Goal: Find contact information: Find contact information

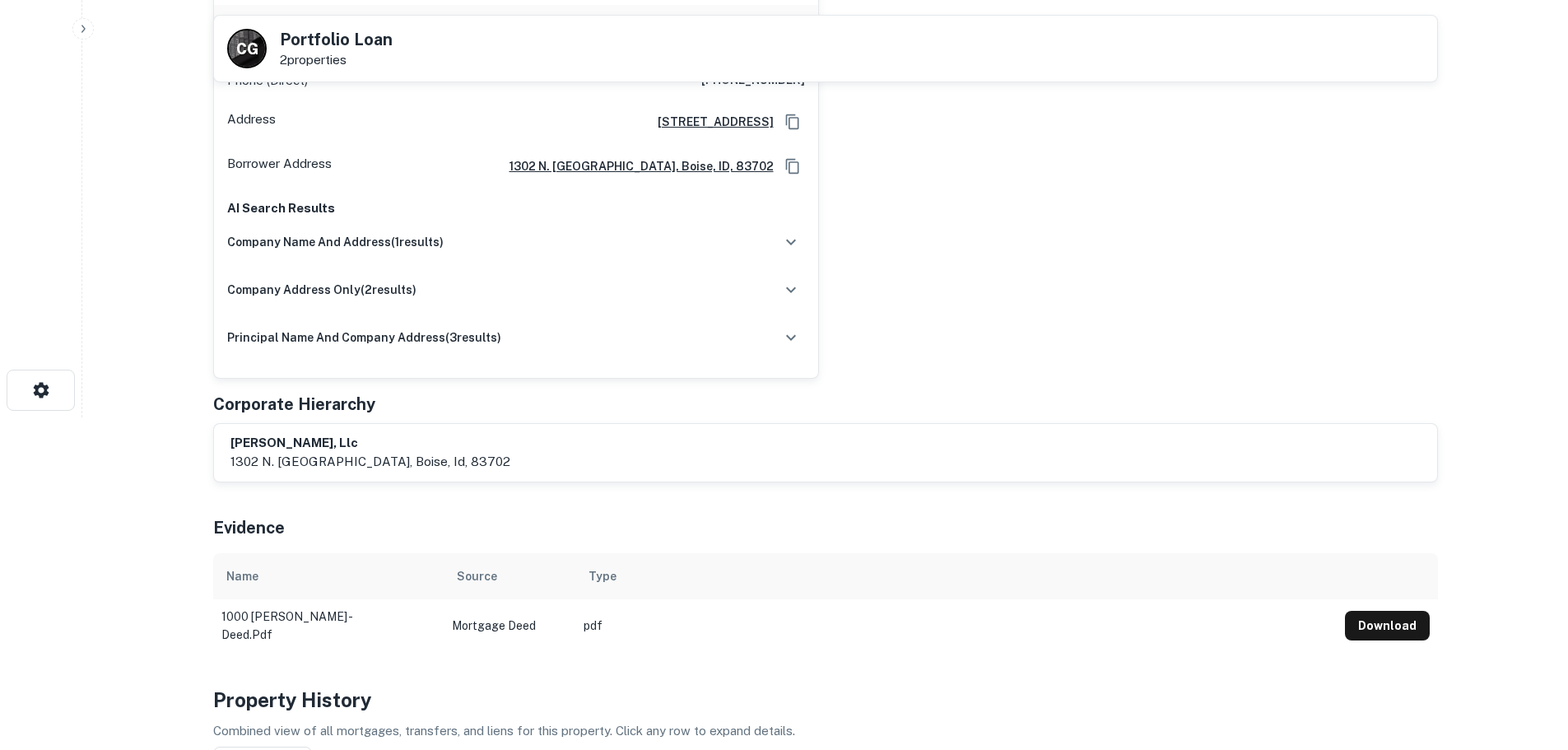
scroll to position [83, 0]
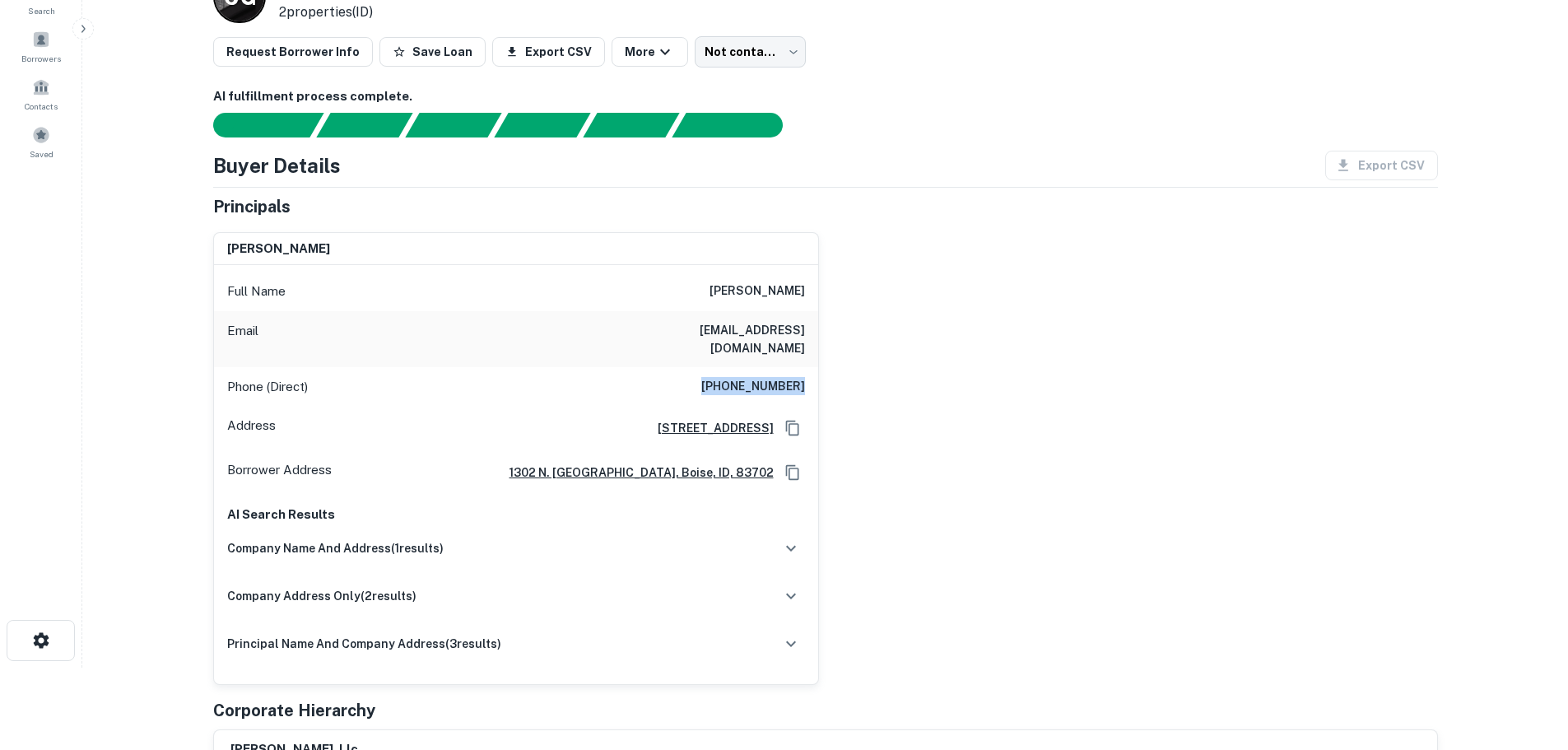
drag, startPoint x: 715, startPoint y: 370, endPoint x: 810, endPoint y: 376, distance: 95.2
click at [810, 376] on div "Phone (Direct) [PHONE_NUMBER]" at bounding box center [516, 388] width 604 height 40
copy h6 "[PHONE_NUMBER]"
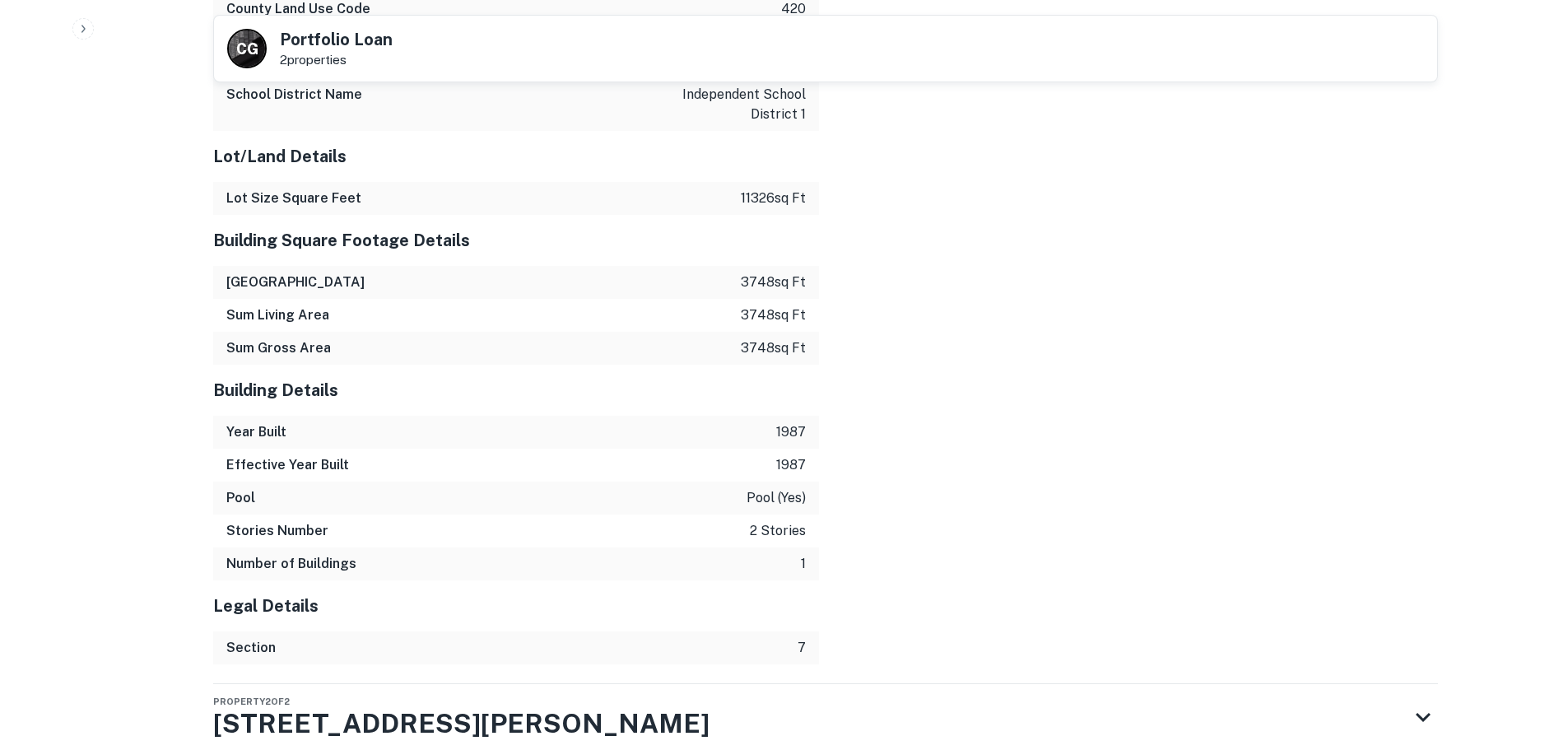
scroll to position [2634, 0]
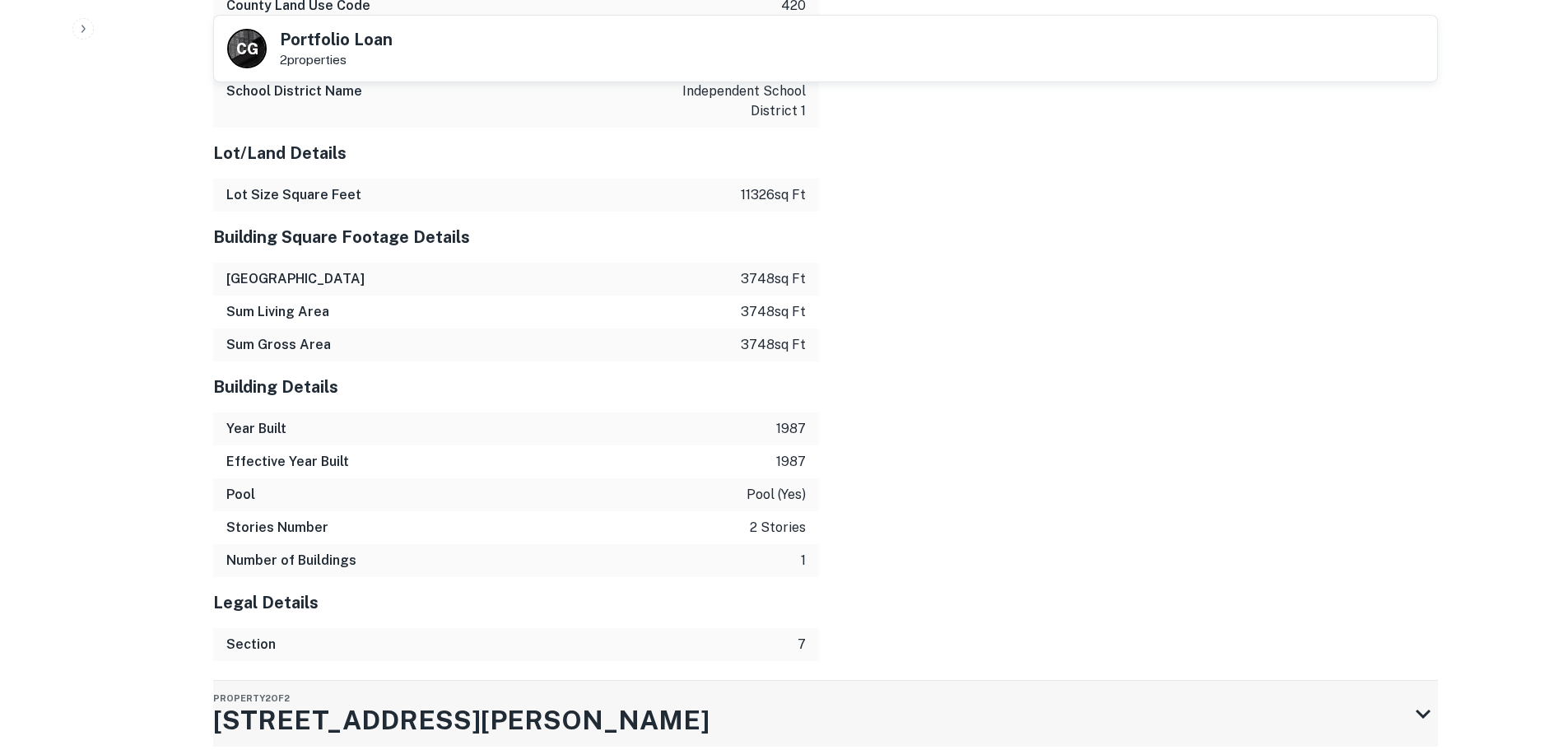
drag, startPoint x: 1414, startPoint y: 637, endPoint x: 1405, endPoint y: 643, distance: 10.8
click at [1414, 699] on icon at bounding box center [1423, 714] width 30 height 30
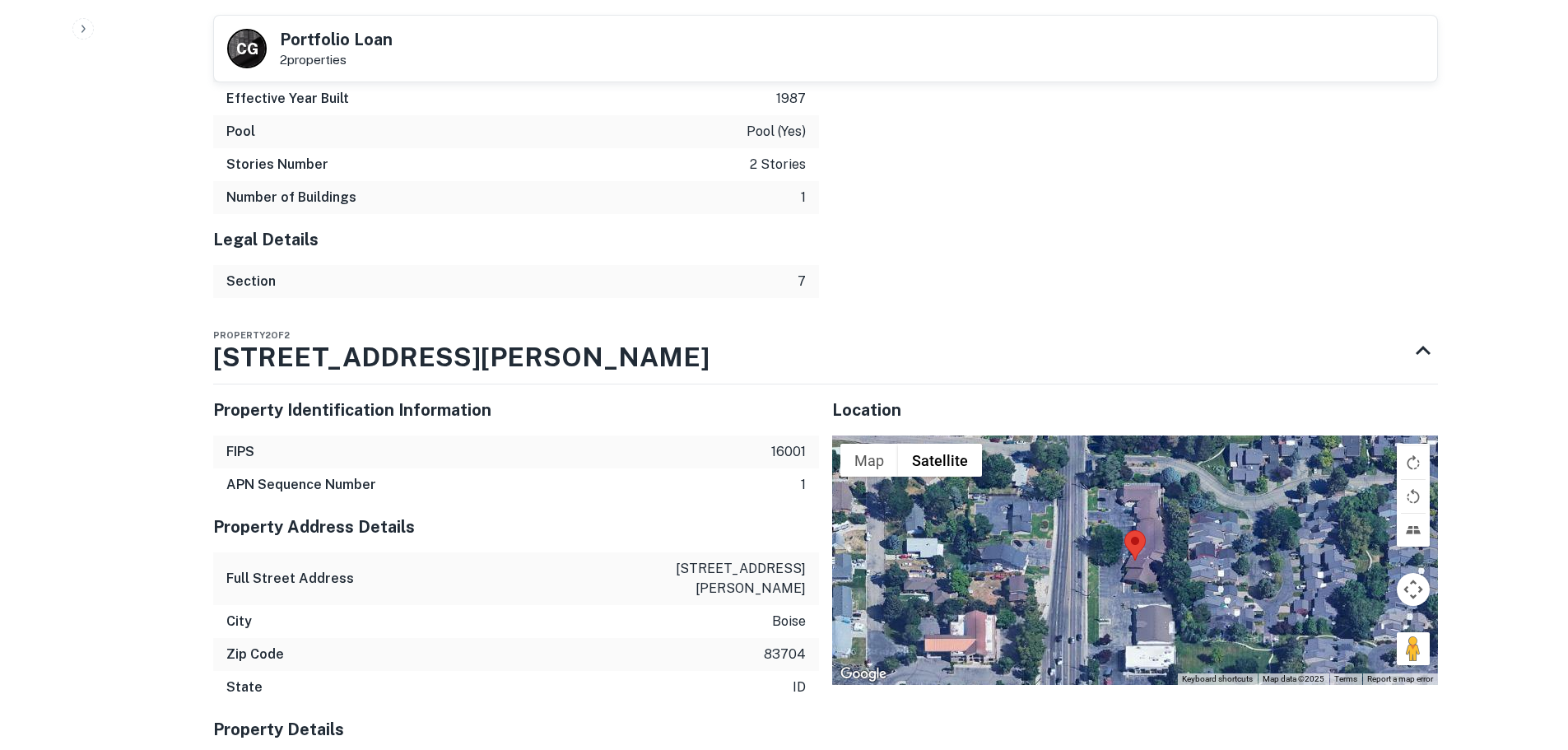
scroll to position [2798, 0]
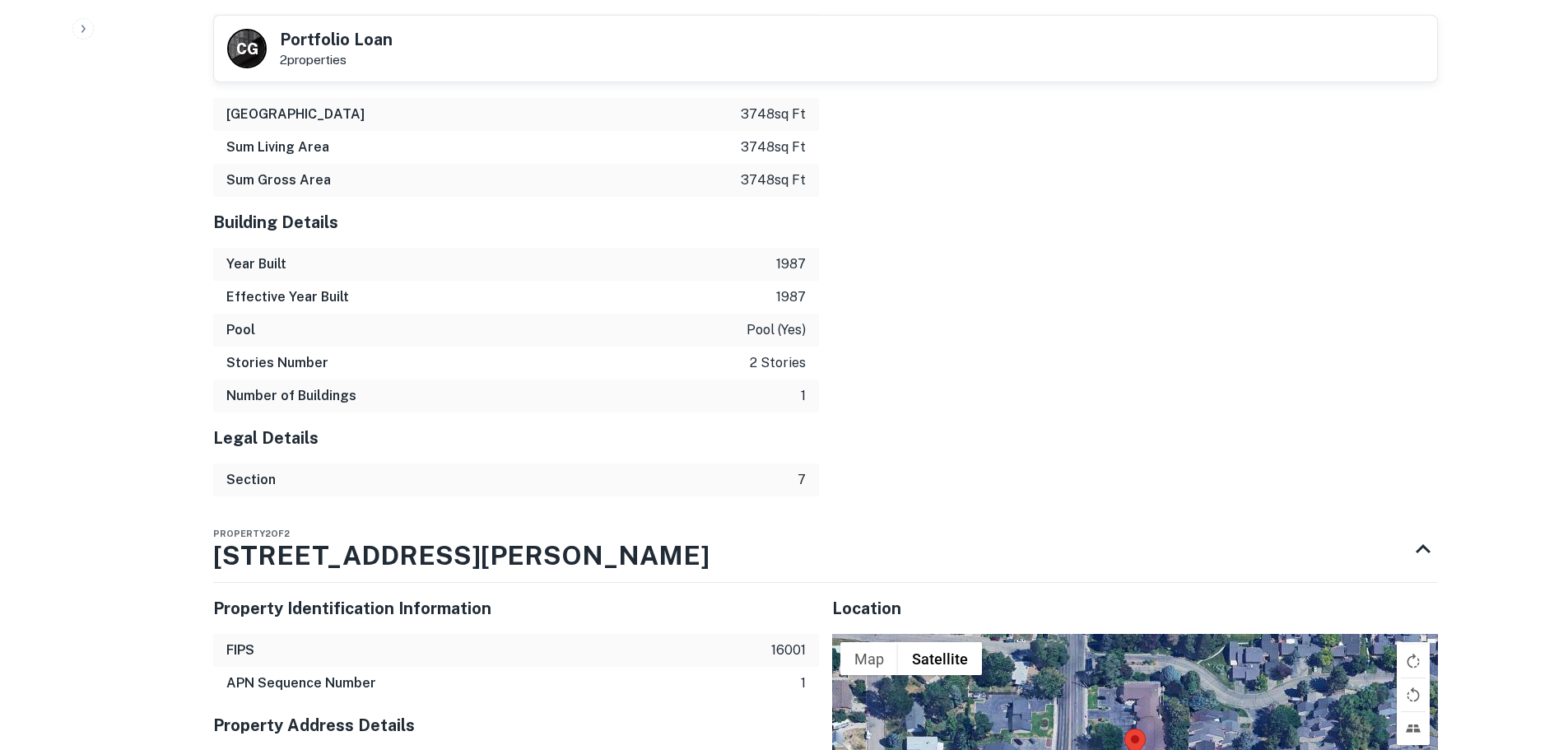
drag, startPoint x: 413, startPoint y: 475, endPoint x: 205, endPoint y: 462, distance: 208.4
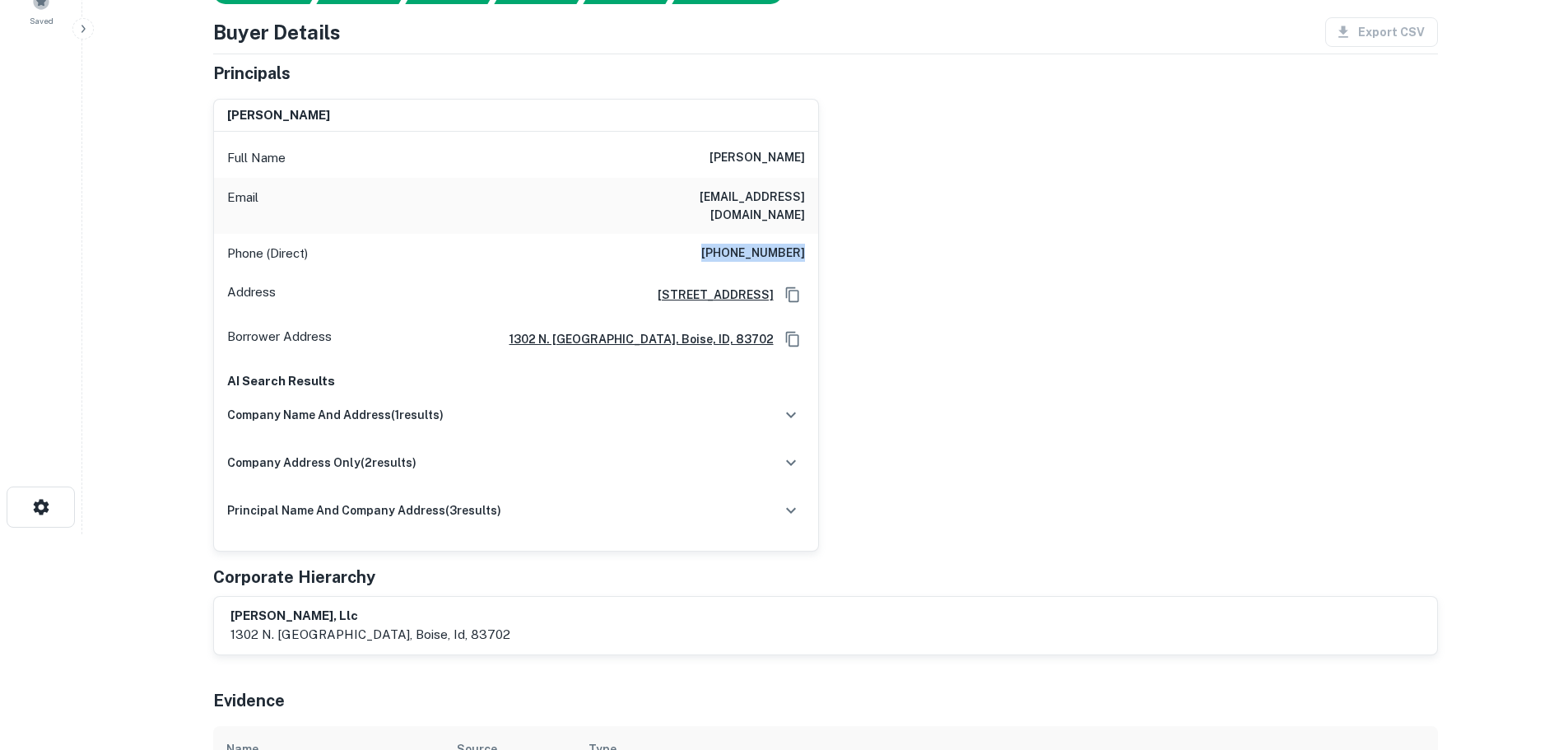
scroll to position [0, 0]
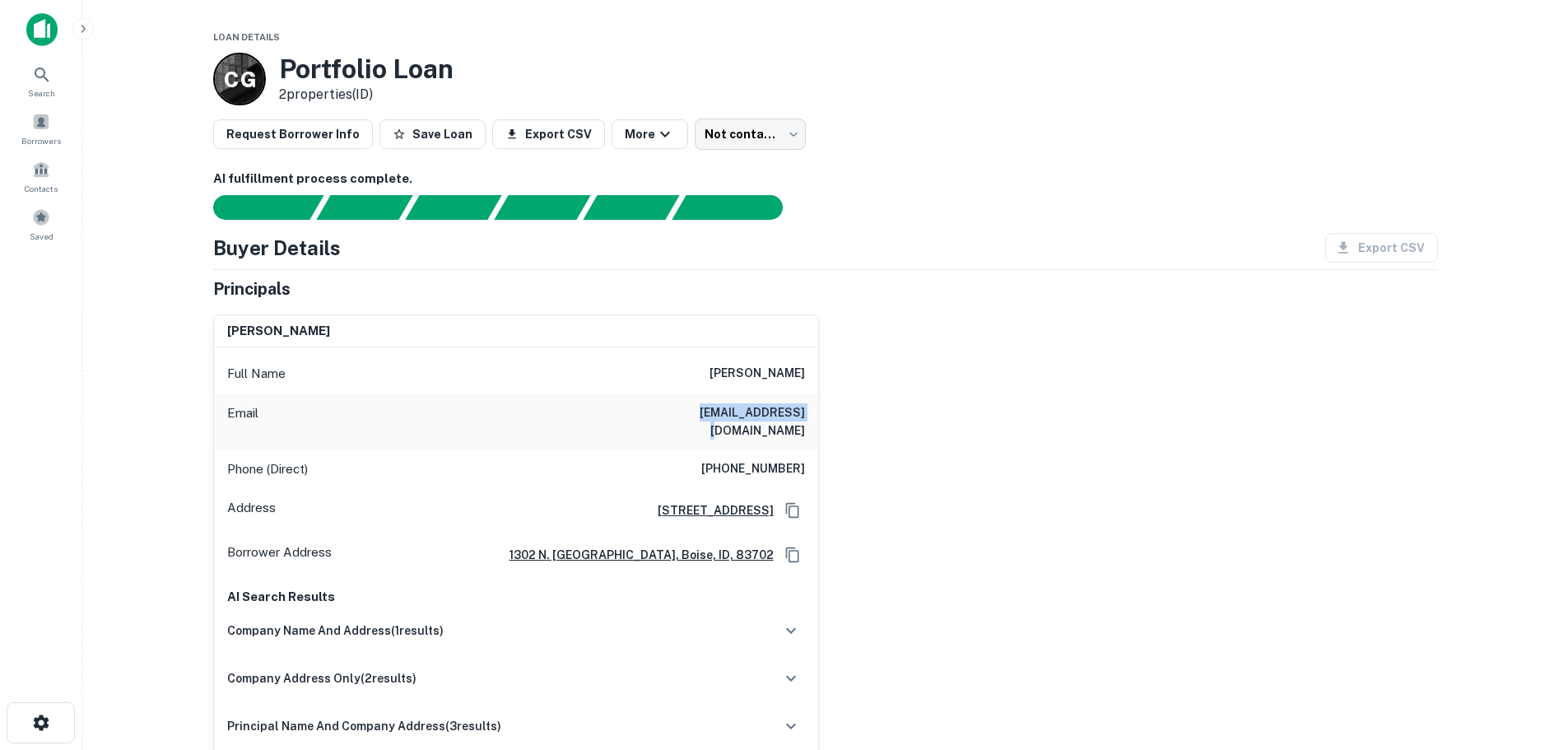
drag, startPoint x: 685, startPoint y: 412, endPoint x: 801, endPoint y: 412, distance: 116.0
click at [801, 412] on div "Email [EMAIL_ADDRESS][DOMAIN_NAME]" at bounding box center [516, 422] width 604 height 56
copy h6 "[EMAIL_ADDRESS][DOMAIN_NAME]"
click at [1164, 475] on div "[PERSON_NAME] Full Name [PERSON_NAME] [EMAIL_ADDRESS][DOMAIN_NAME] Phone (Direc…" at bounding box center [818, 534] width 1238 height 466
click at [716, 145] on body "Search Borrowers Contacts Saved Loan Details C G Portfolio Loan 2 properties (I…" at bounding box center [784, 375] width 1568 height 750
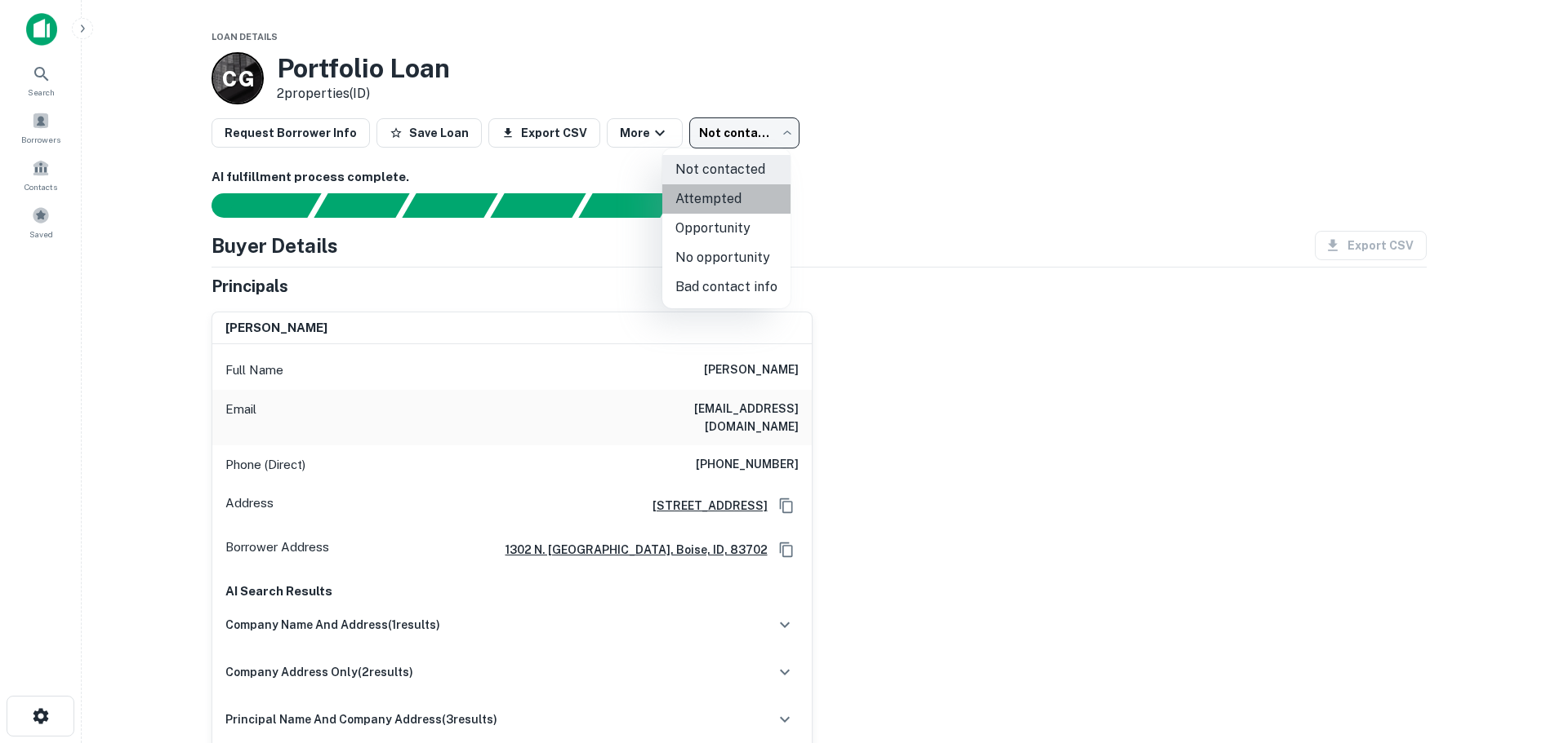
click at [725, 199] on li "Attempted" at bounding box center [726, 199] width 128 height 30
type input "*********"
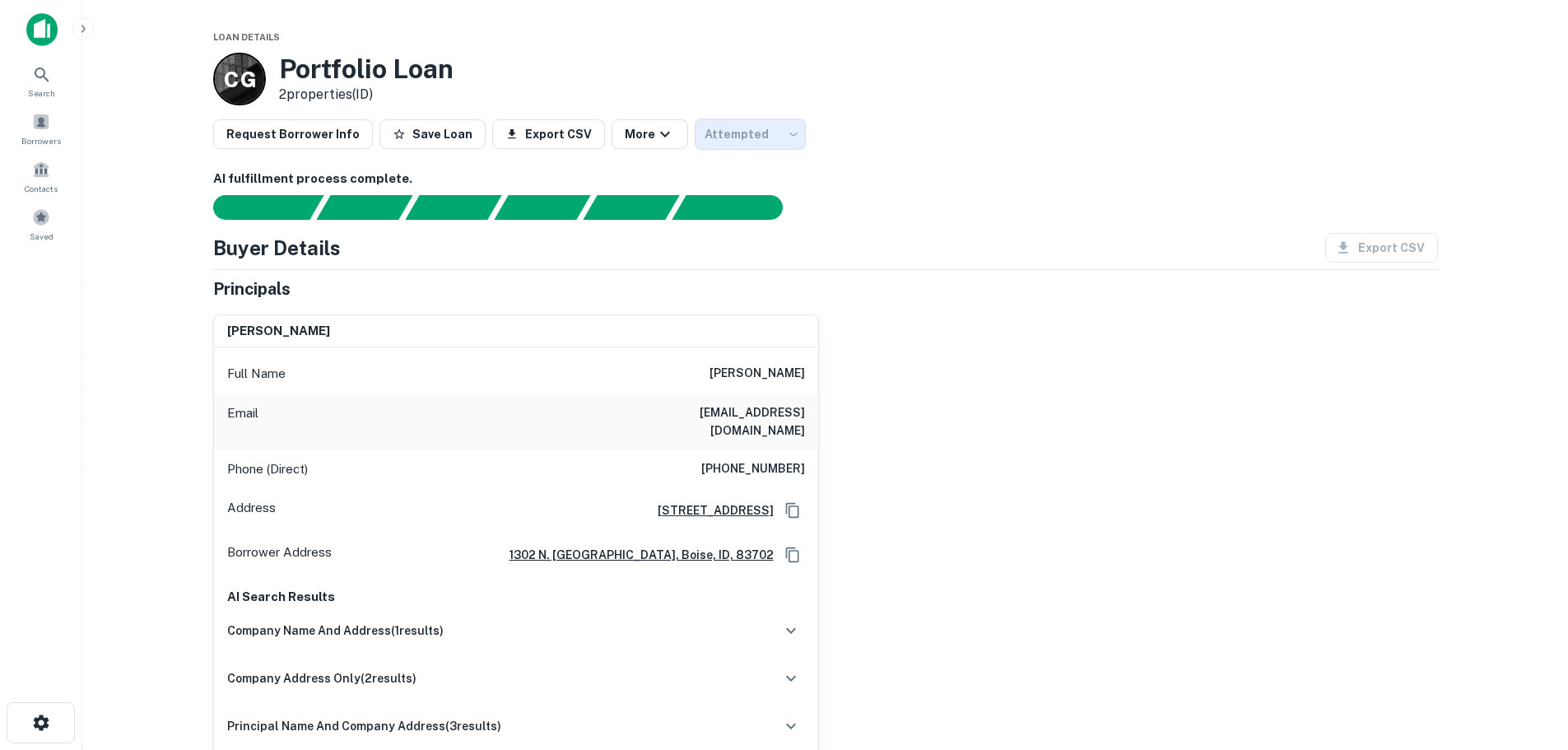
click at [985, 423] on div "[PERSON_NAME] Full Name [PERSON_NAME] [EMAIL_ADDRESS][DOMAIN_NAME] Phone (Direc…" at bounding box center [818, 534] width 1238 height 466
